Goal: Task Accomplishment & Management: Manage account settings

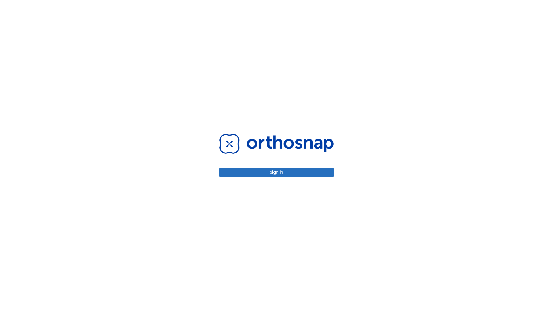
click at [277, 172] on button "Sign in" at bounding box center [277, 173] width 114 height 10
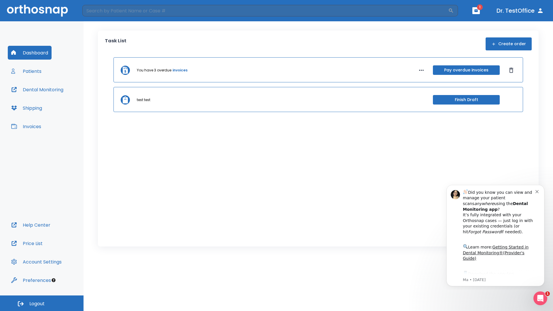
click at [42, 303] on span "Logout" at bounding box center [36, 304] width 15 height 6
